Goal: Book appointment/travel/reservation

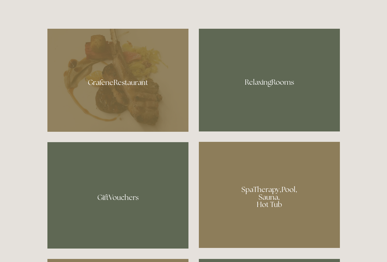
scroll to position [408, 0]
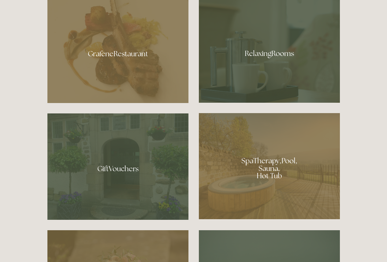
click at [239, 156] on div at bounding box center [269, 166] width 141 height 106
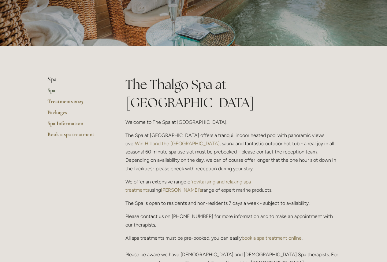
scroll to position [82, 0]
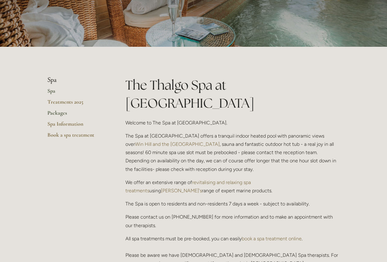
click at [59, 113] on link "Packages" at bounding box center [76, 114] width 58 height 11
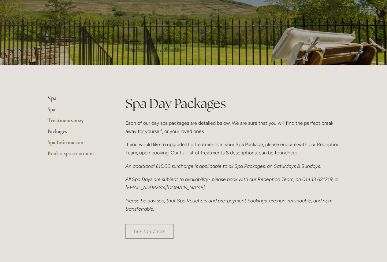
scroll to position [82, 0]
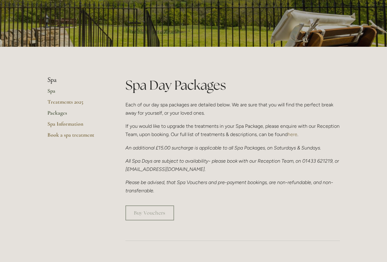
click at [51, 89] on link "Spa" at bounding box center [76, 92] width 58 height 11
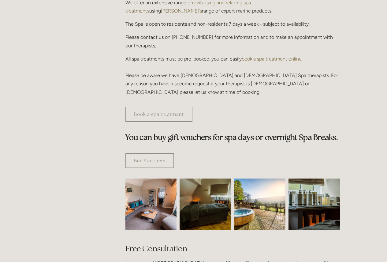
scroll to position [245, 0]
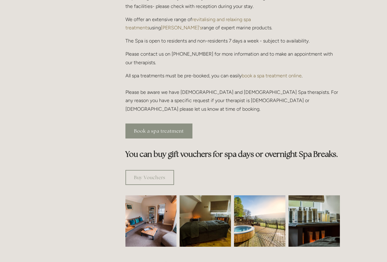
click at [178, 124] on link "Book a spa treatment" at bounding box center [158, 131] width 67 height 15
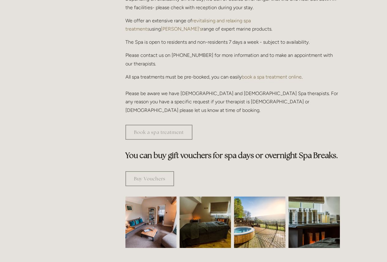
scroll to position [162, 0]
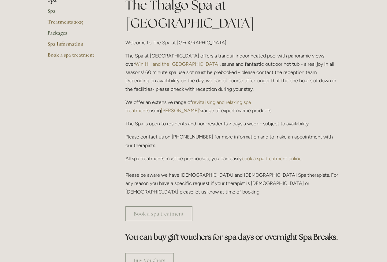
click at [66, 33] on link "Packages" at bounding box center [76, 34] width 58 height 11
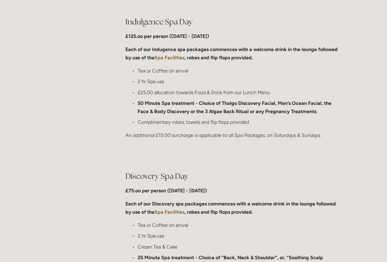
scroll to position [245, 0]
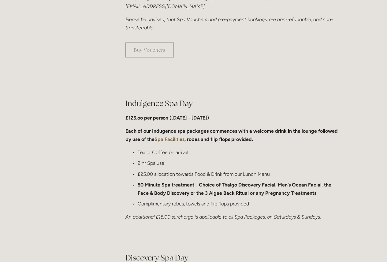
click at [164, 140] on strong "Spa Facilities" at bounding box center [169, 139] width 30 height 6
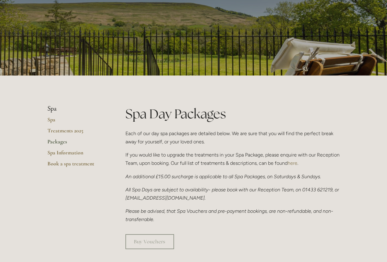
scroll to position [82, 0]
